Goal: Task Accomplishment & Management: Use online tool/utility

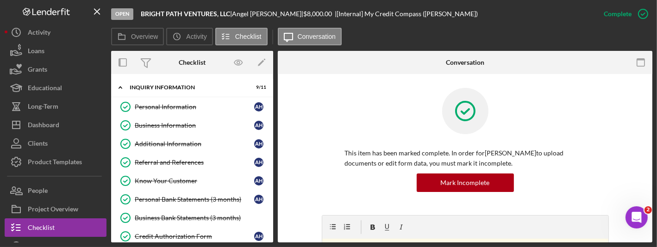
scroll to position [170, 0]
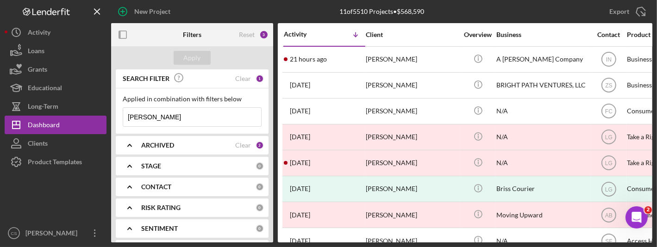
drag, startPoint x: 160, startPoint y: 118, endPoint x: 108, endPoint y: 109, distance: 52.7
click at [108, 109] on div "New Project 11 of 5510 Projects • $568,590 [PERSON_NAME] Export Icon/Export Fil…" at bounding box center [329, 121] width 648 height 243
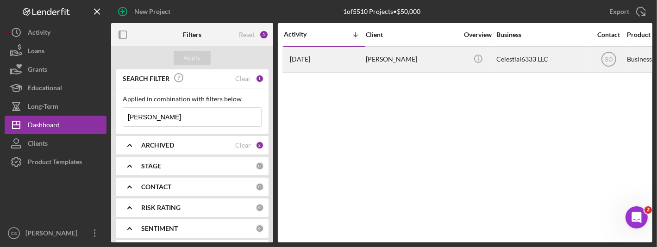
type input "[PERSON_NAME]"
click at [310, 59] on time "[DATE]" at bounding box center [300, 59] width 20 height 7
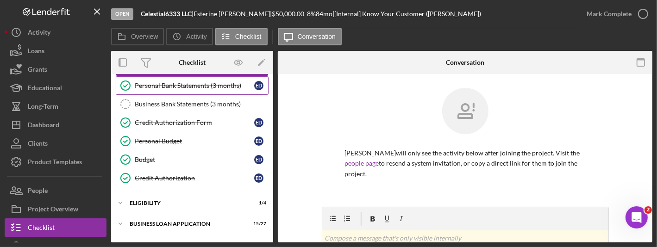
scroll to position [160, 0]
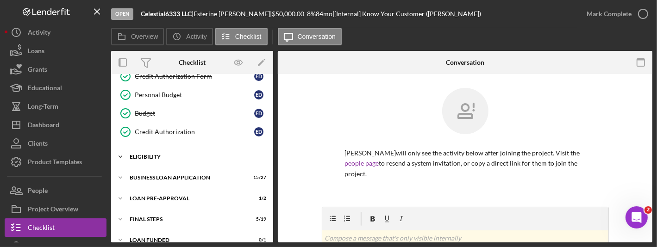
click at [119, 155] on icon "Icon/Expander" at bounding box center [120, 157] width 19 height 19
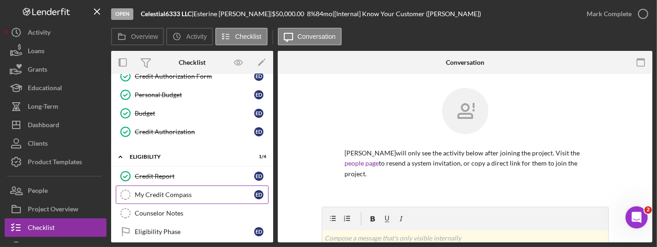
scroll to position [207, 0]
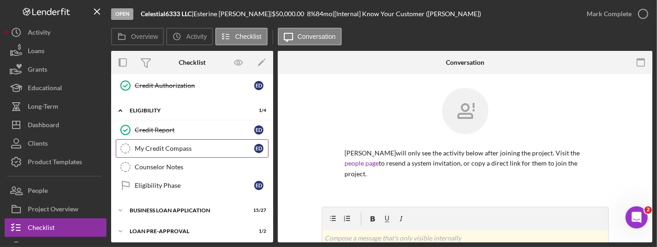
click at [182, 147] on div "My Credit Compass" at bounding box center [195, 148] width 120 height 7
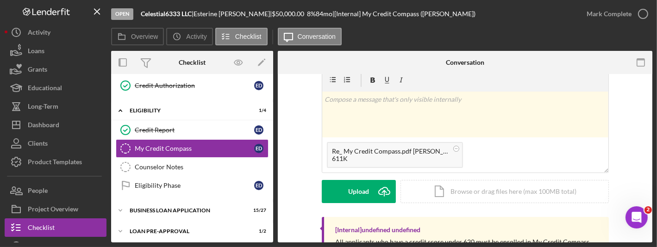
scroll to position [185, 0]
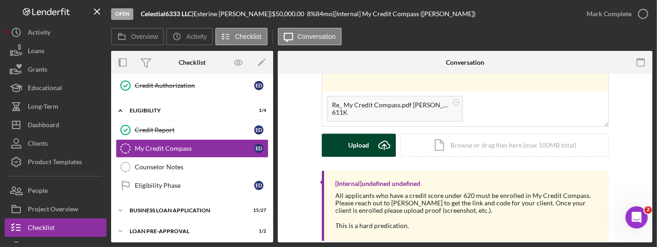
click at [383, 148] on icon "Icon/Upload" at bounding box center [384, 145] width 23 height 23
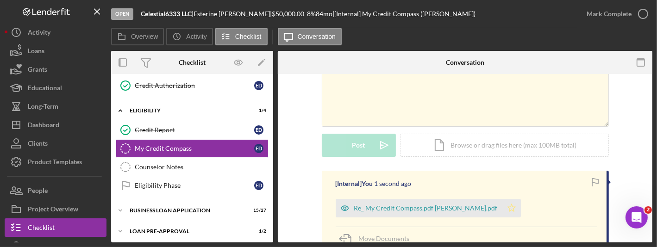
click at [508, 208] on polygon "button" at bounding box center [512, 207] width 8 height 7
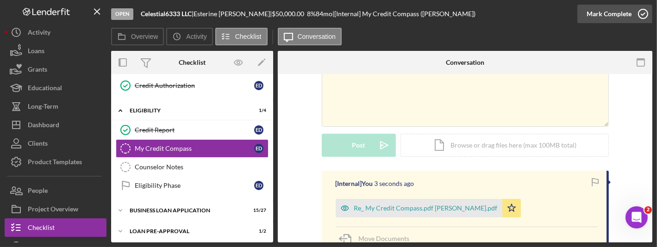
click at [646, 17] on icon "button" at bounding box center [643, 13] width 23 height 23
